Goal: Task Accomplishment & Management: Use online tool/utility

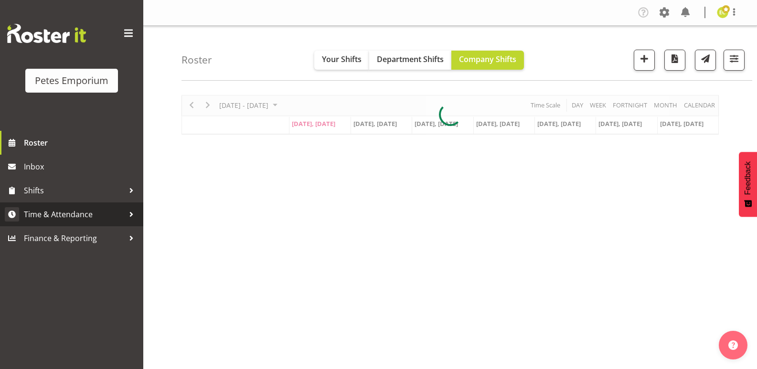
click at [74, 219] on span "Time & Attendance" at bounding box center [74, 214] width 100 height 14
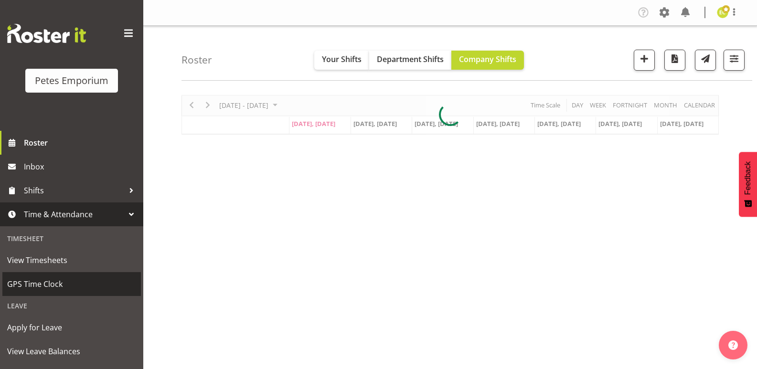
click at [53, 282] on span "GPS Time Clock" at bounding box center [71, 284] width 129 height 14
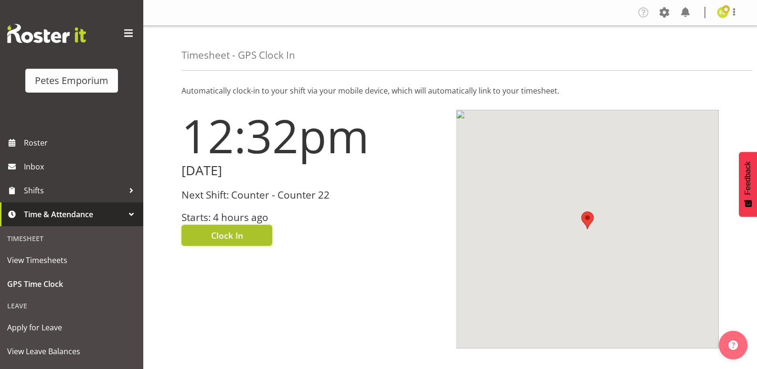
click at [232, 229] on span "Clock In" at bounding box center [227, 235] width 32 height 12
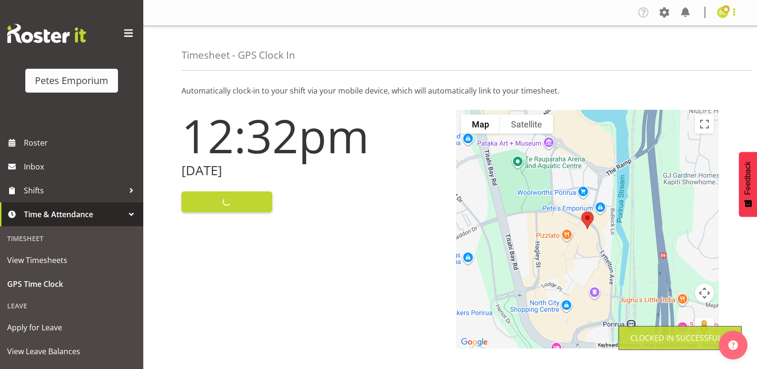
click at [738, 18] on span at bounding box center [734, 11] width 11 height 11
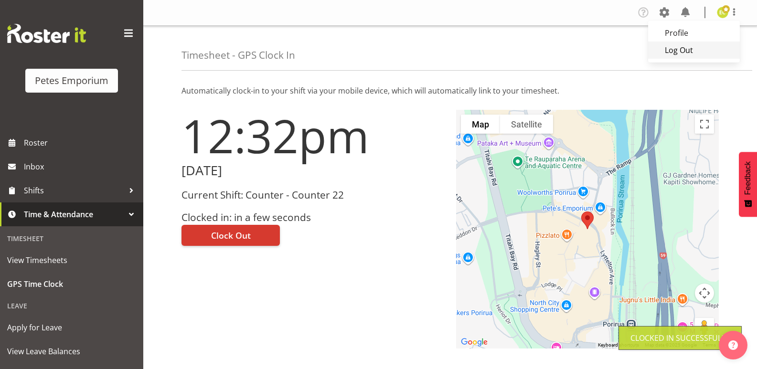
click at [679, 56] on link "Log Out" at bounding box center [694, 50] width 92 height 17
